Goal: Information Seeking & Learning: Find contact information

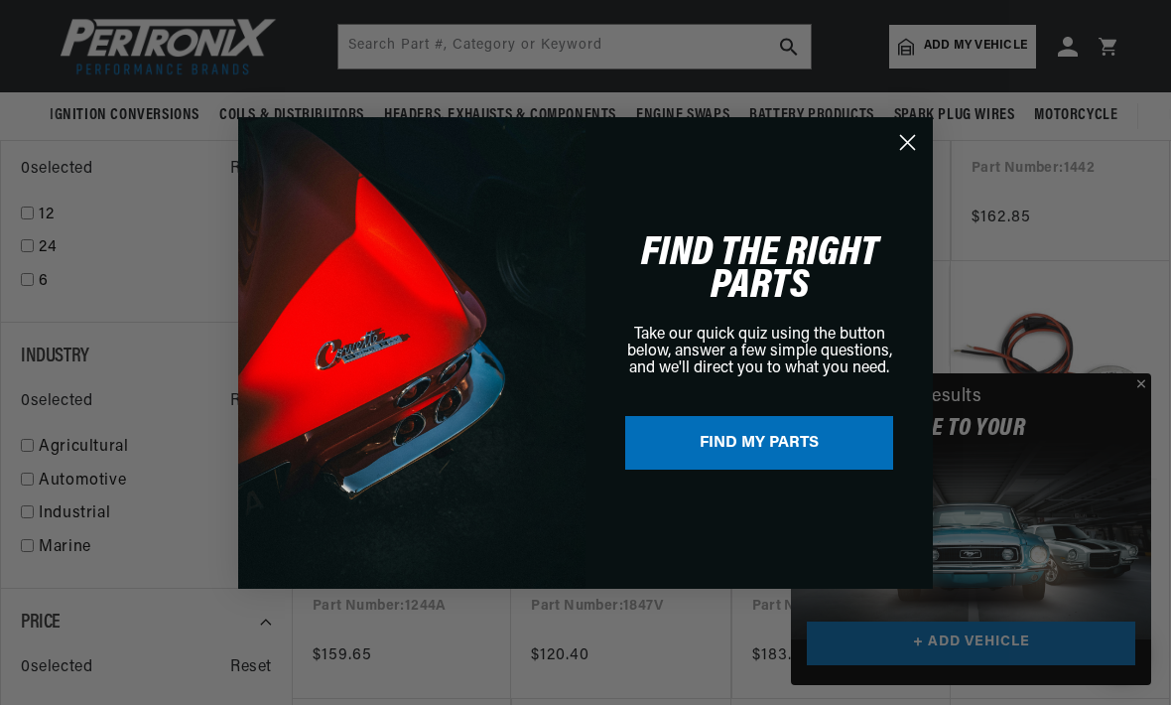
click at [924, 160] on icon "Close dialog" at bounding box center [907, 142] width 35 height 35
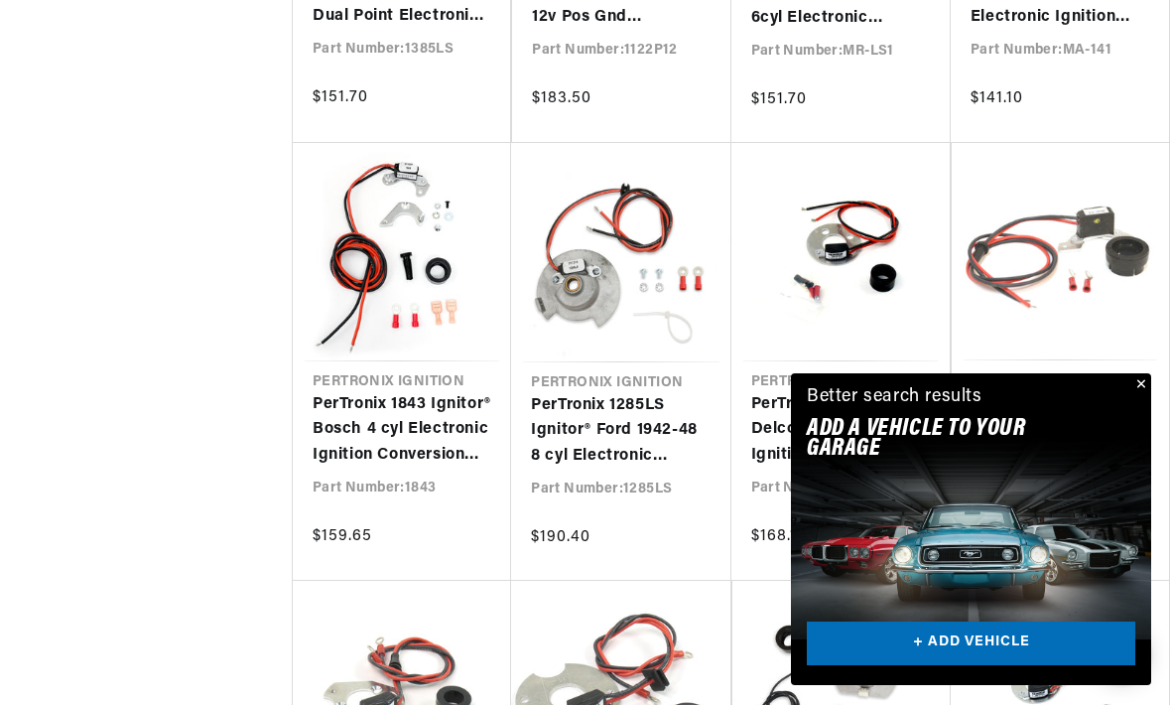
scroll to position [0, 602]
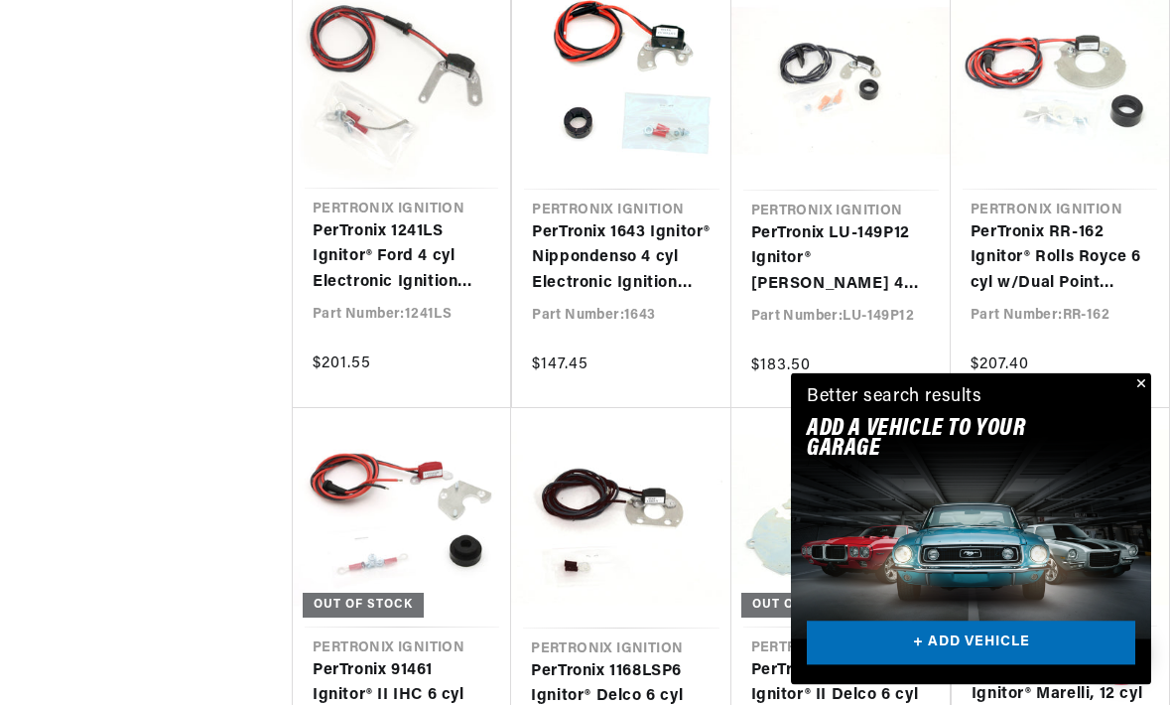
scroll to position [0, 602]
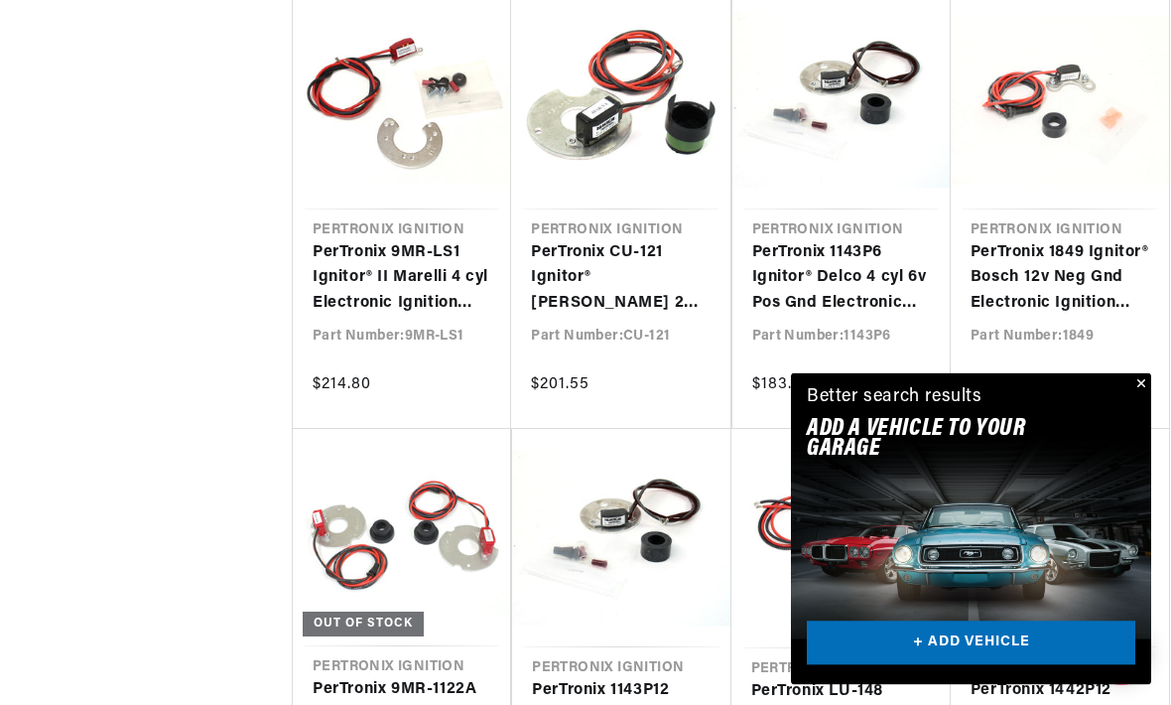
scroll to position [0, 412]
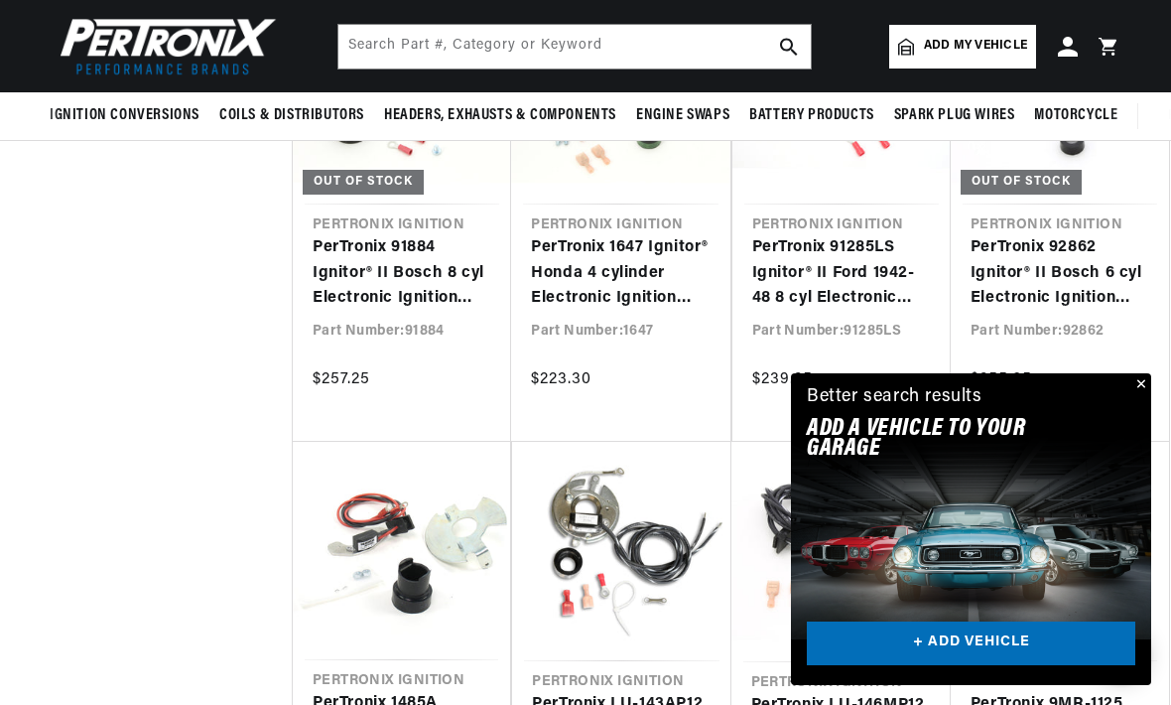
scroll to position [33775, 0]
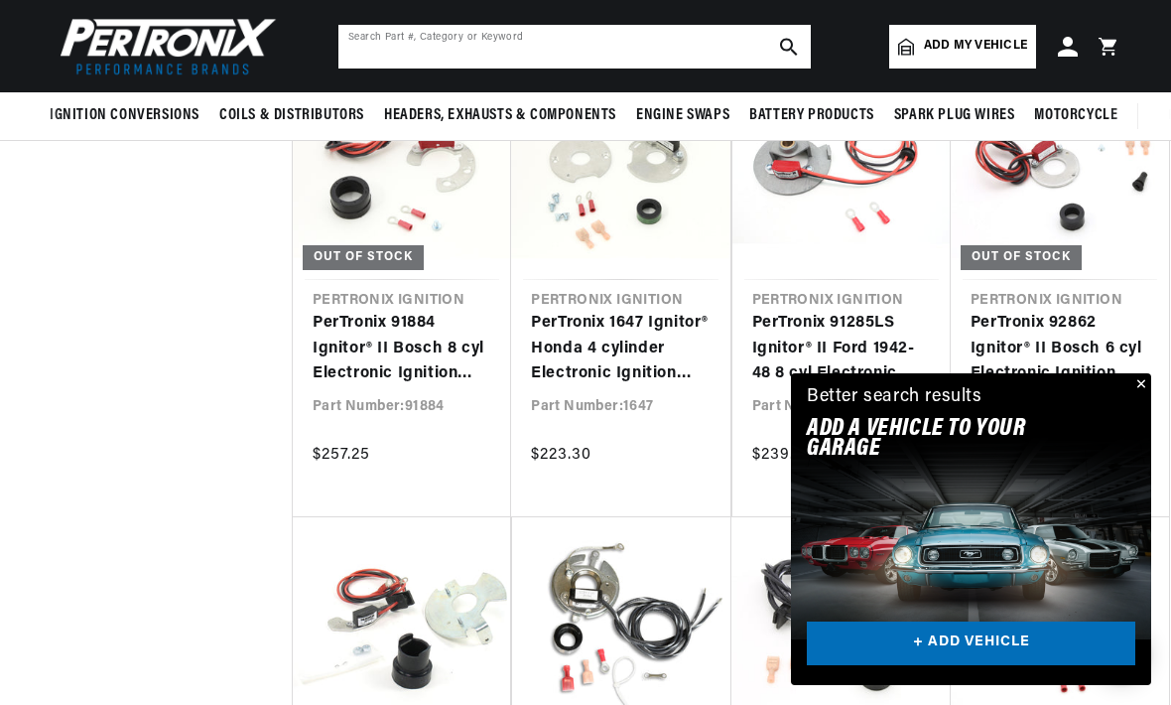
click at [435, 54] on input "text" at bounding box center [574, 47] width 472 height 44
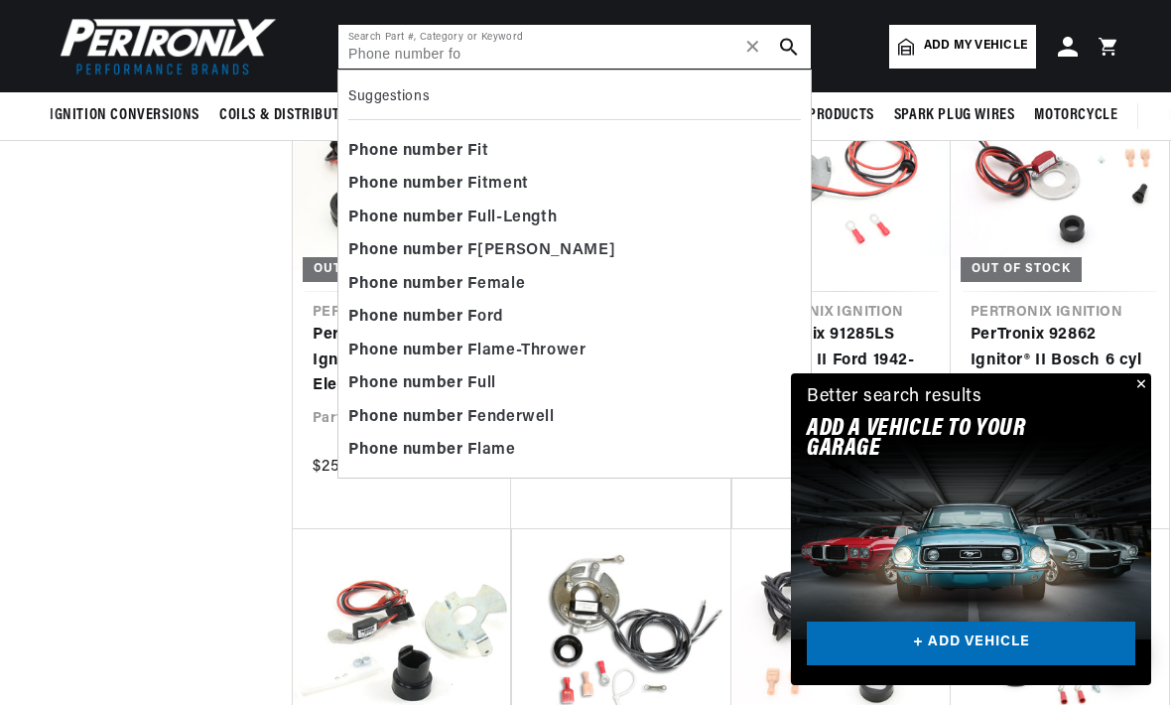
scroll to position [0, 602]
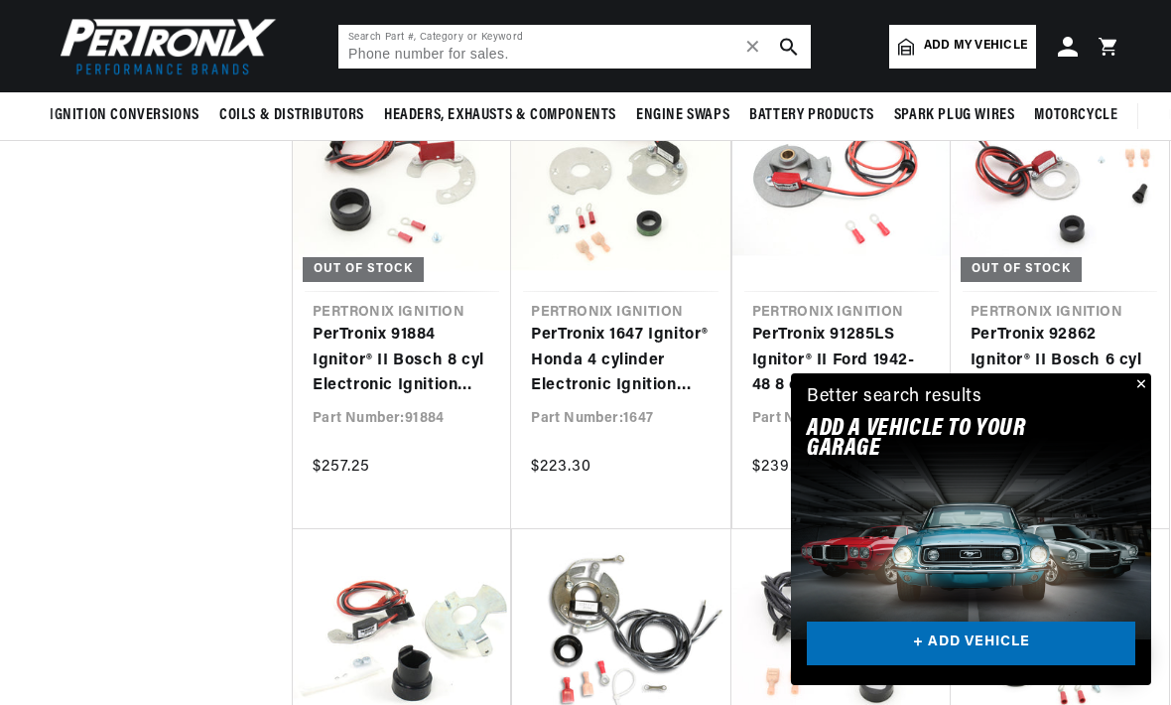
type input "Phone number for sales."
click at [795, 42] on icon "search button" at bounding box center [789, 47] width 18 height 18
